Goal: Information Seeking & Learning: Find specific fact

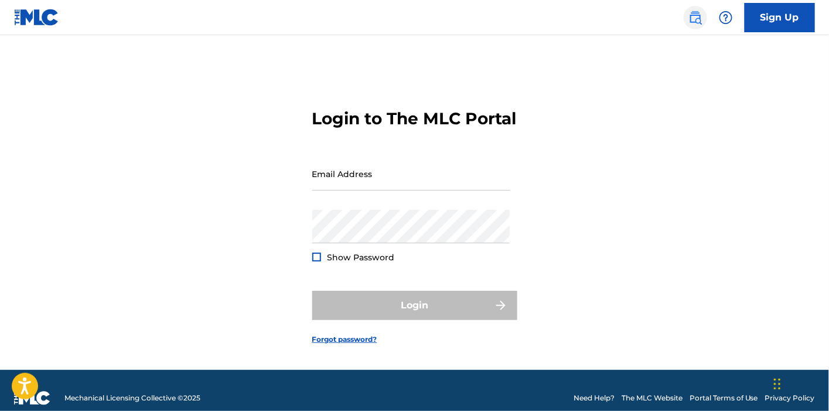
click at [689, 22] on img at bounding box center [696, 18] width 14 height 14
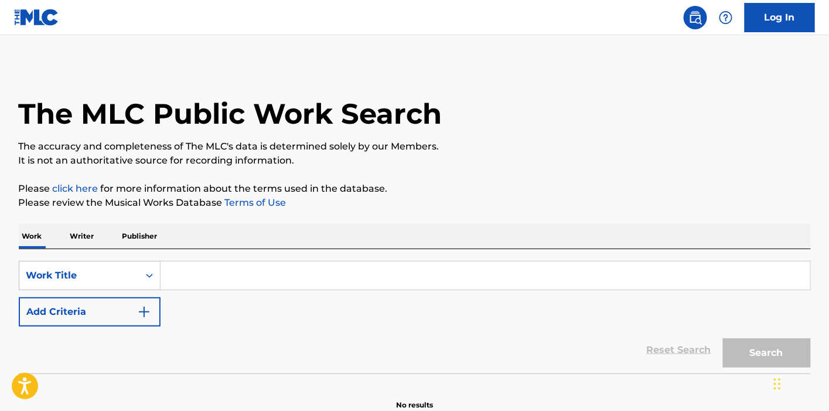
click at [233, 273] on input "Search Form" at bounding box center [486, 275] width 650 height 28
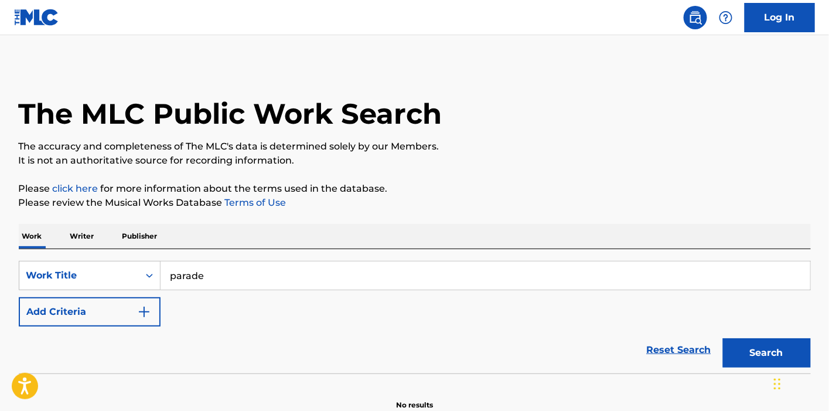
type input "parade"
click at [19, 297] on button "Add Criteria" at bounding box center [90, 311] width 142 height 29
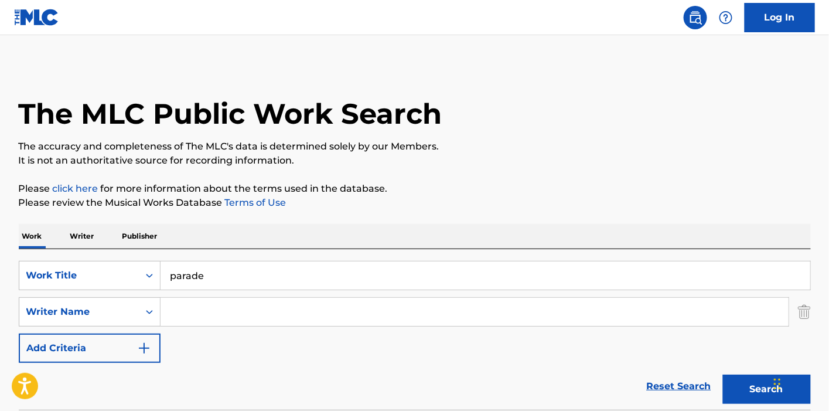
click at [232, 288] on input "parade" at bounding box center [486, 275] width 650 height 28
click at [206, 328] on div "SearchWithCriteria8e48e4d5-7099-4b3d-8138-982928d9edff Work Title parade Search…" at bounding box center [415, 312] width 792 height 102
click at [199, 312] on input "s" at bounding box center [475, 312] width 628 height 28
type input "sigfusson"
click at [723, 374] on button "Search" at bounding box center [767, 388] width 88 height 29
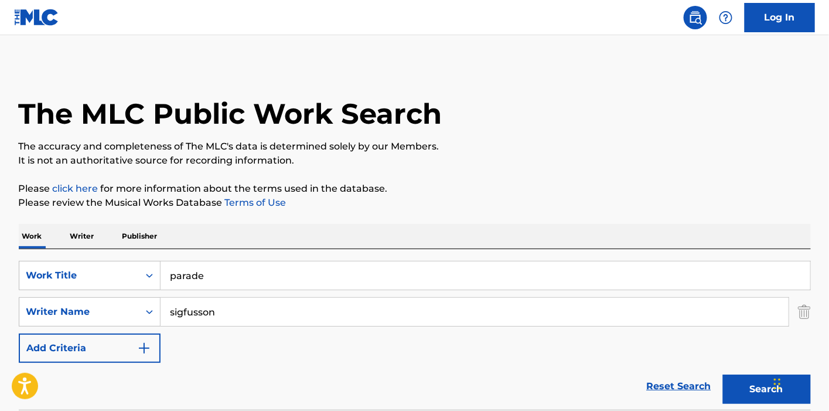
scroll to position [226, 0]
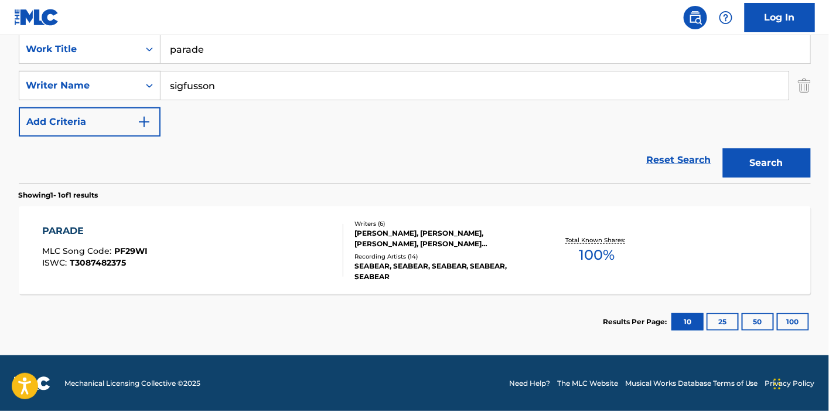
click at [234, 267] on div "PARADE MLC Song Code : PF29WI ISWC : T3087482375" at bounding box center [192, 250] width 301 height 53
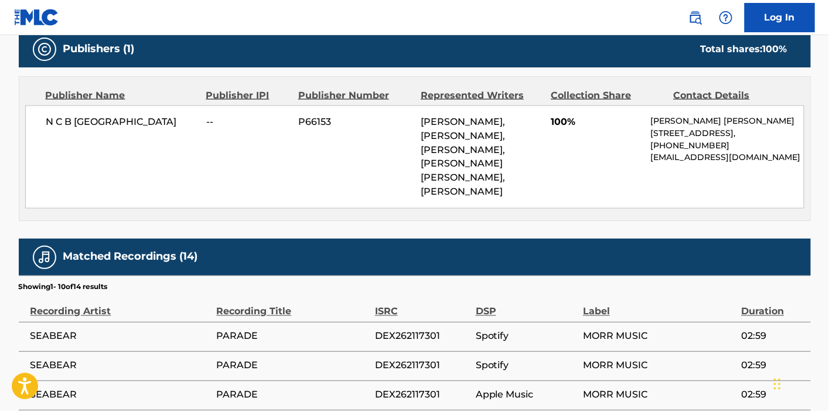
scroll to position [592, 0]
